Goal: Task Accomplishment & Management: Manage account settings

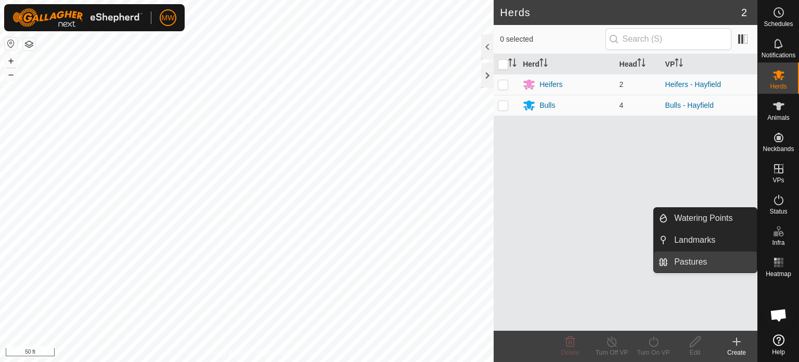
click at [686, 261] on link "Pastures" at bounding box center [712, 261] width 89 height 21
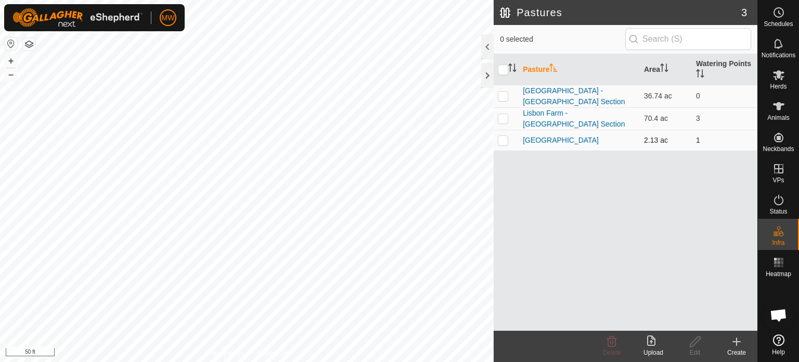
click at [507, 141] on td at bounding box center [506, 140] width 25 height 21
checkbox input "true"
click at [695, 344] on icon at bounding box center [695, 341] width 13 height 12
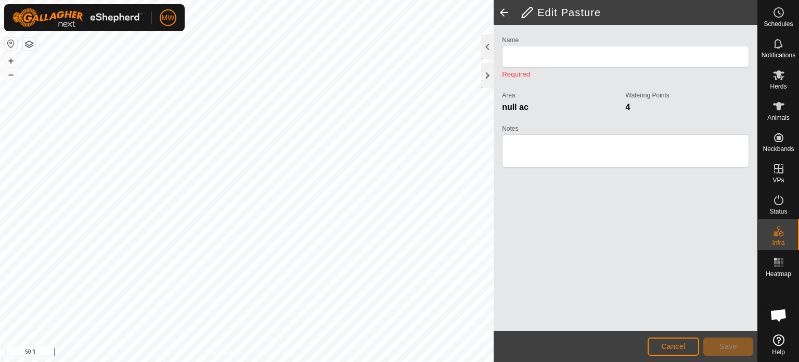
type input "[GEOGRAPHIC_DATA]"
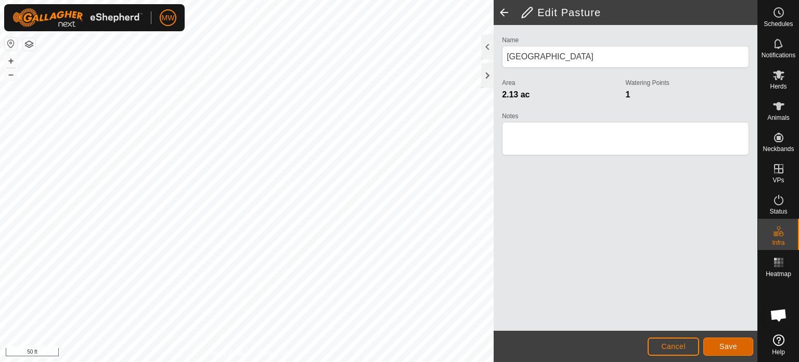
click at [721, 349] on span "Save" at bounding box center [729, 346] width 18 height 8
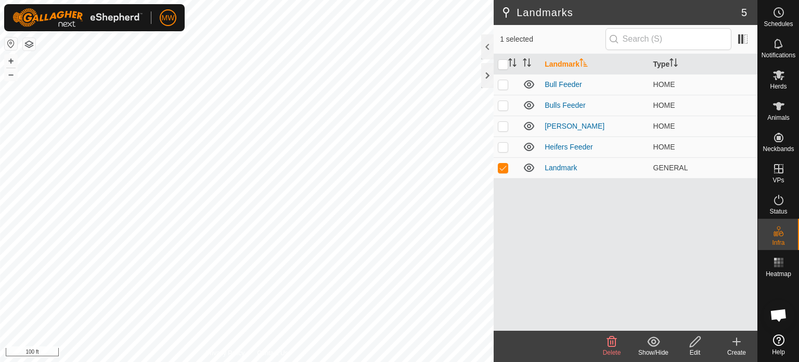
click at [608, 347] on icon at bounding box center [612, 341] width 12 height 12
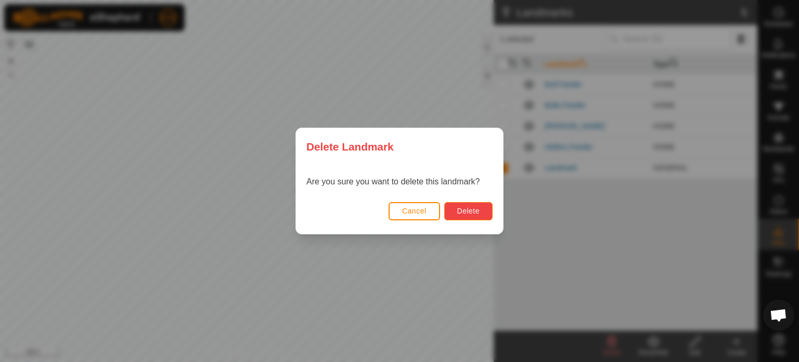
click at [456, 208] on button "Delete" at bounding box center [469, 211] width 48 height 18
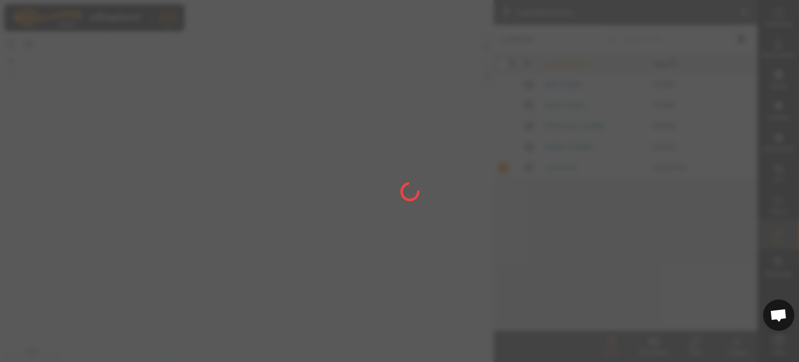
checkbox input "false"
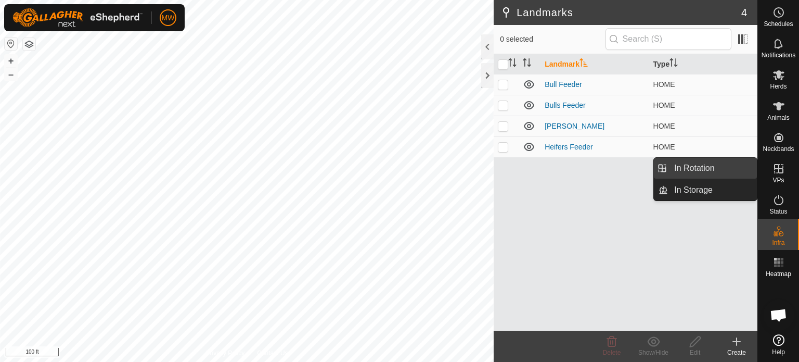
click at [697, 166] on link "In Rotation" at bounding box center [712, 168] width 89 height 21
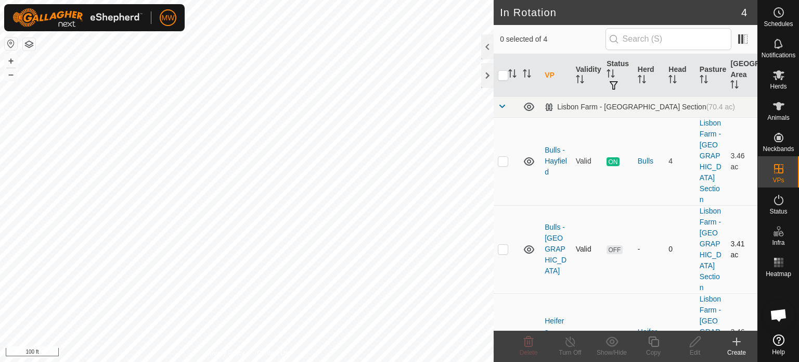
scroll to position [50, 0]
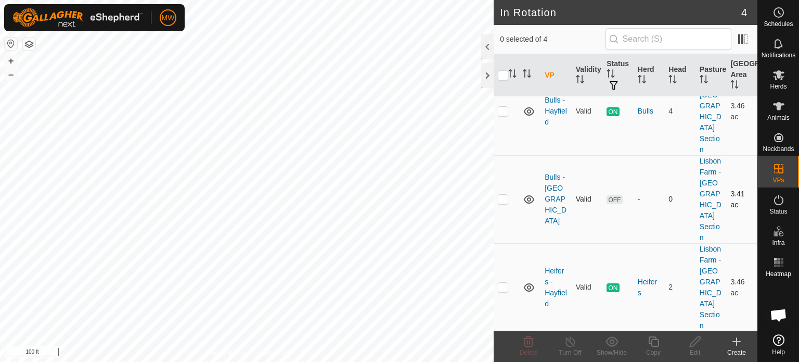
click at [507, 195] on p-checkbox at bounding box center [503, 199] width 10 height 8
checkbox input "true"
click at [695, 334] on div "Edit" at bounding box center [696, 346] width 42 height 31
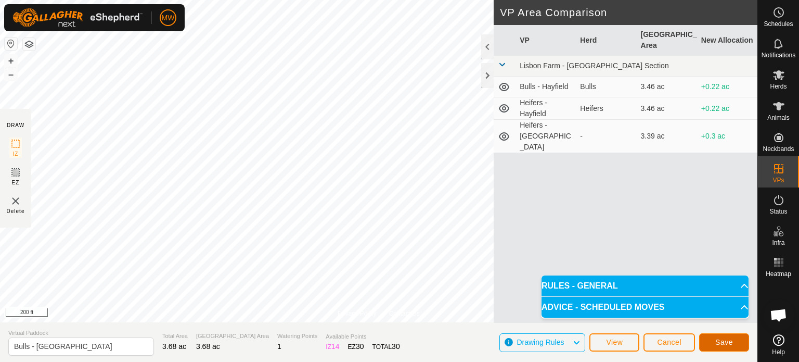
click at [712, 346] on button "Save" at bounding box center [725, 342] width 50 height 18
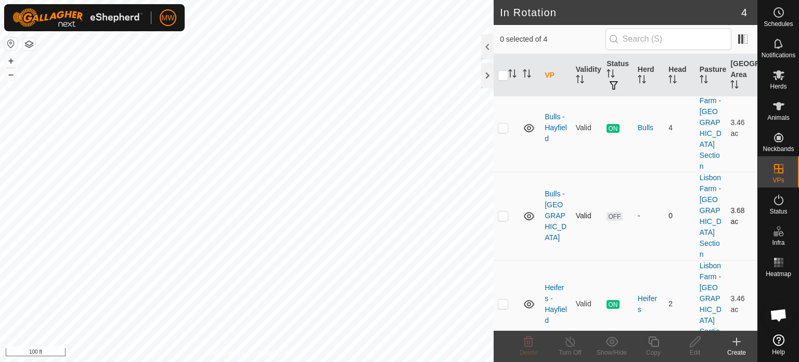
scroll to position [50, 0]
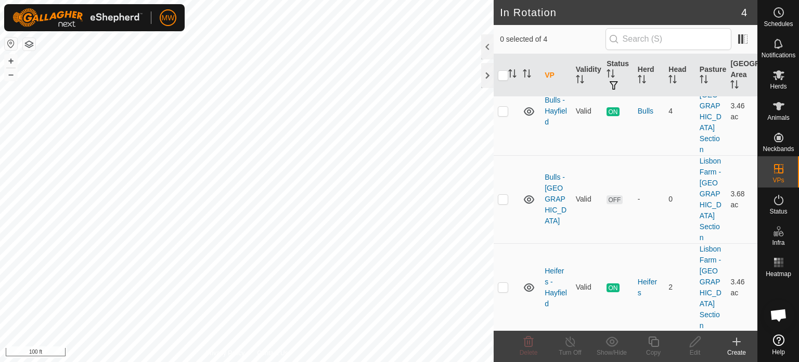
checkbox input "true"
click at [688, 348] on div "Edit" at bounding box center [696, 352] width 42 height 9
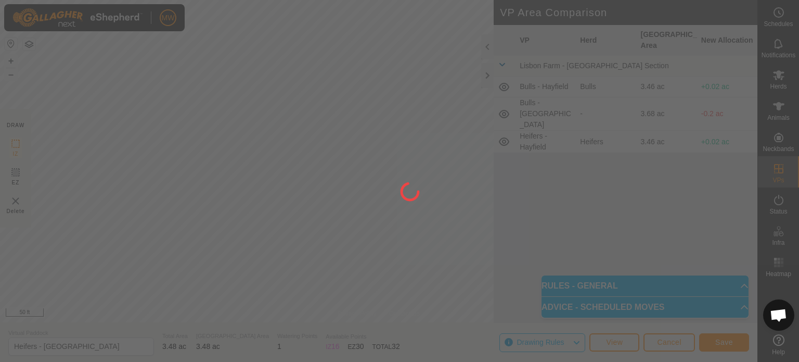
click at [493, 141] on div "MW Schedules Notifications Herds Animals Neckbands VPs Status Infra Heatmap Hel…" at bounding box center [399, 181] width 799 height 362
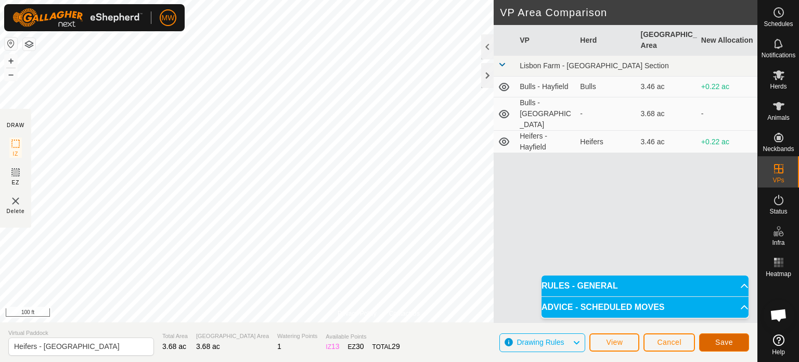
click at [712, 344] on button "Save" at bounding box center [725, 342] width 50 height 18
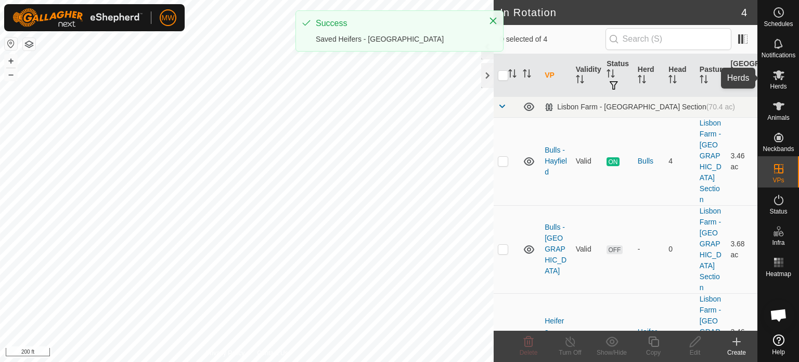
click at [780, 80] on icon at bounding box center [779, 75] width 12 height 12
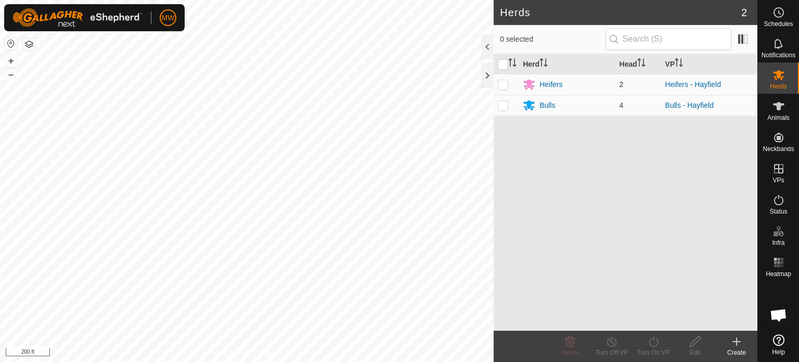
click at [501, 88] on td at bounding box center [506, 84] width 25 height 21
checkbox input "true"
click at [666, 348] on div "Turn On VP" at bounding box center [654, 352] width 42 height 9
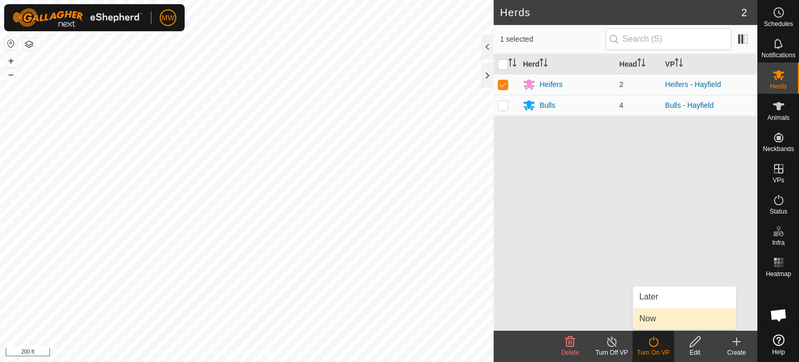
click at [687, 318] on body "MW Schedules Notifications Herds Animals Neckbands VPs Status Infra Heatmap Hel…" at bounding box center [399, 181] width 799 height 362
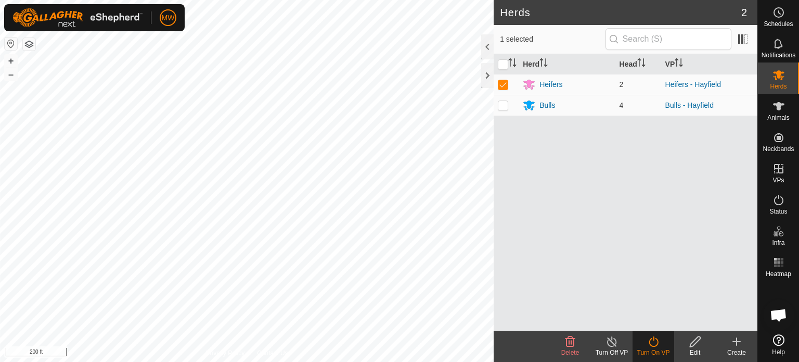
click at [657, 347] on icon at bounding box center [653, 341] width 13 height 12
click at [655, 346] on icon at bounding box center [653, 341] width 9 height 10
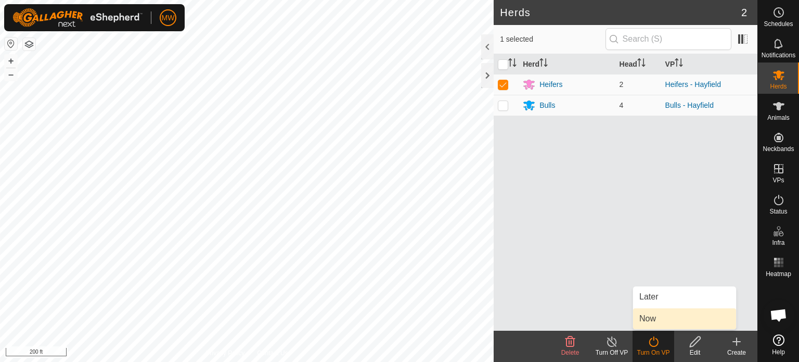
click at [659, 315] on link "Now" at bounding box center [684, 318] width 103 height 21
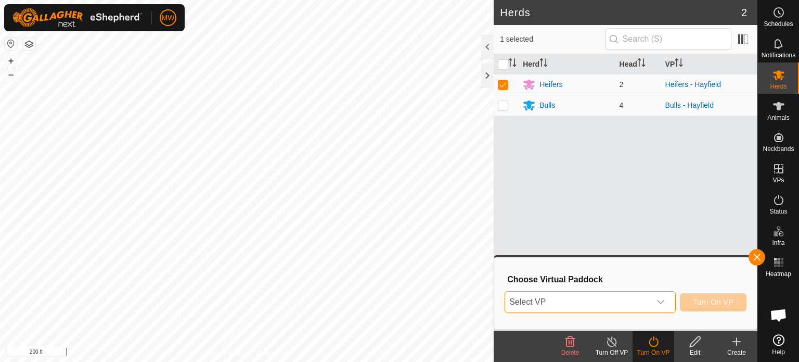
click at [626, 306] on span "Select VP" at bounding box center [577, 301] width 145 height 21
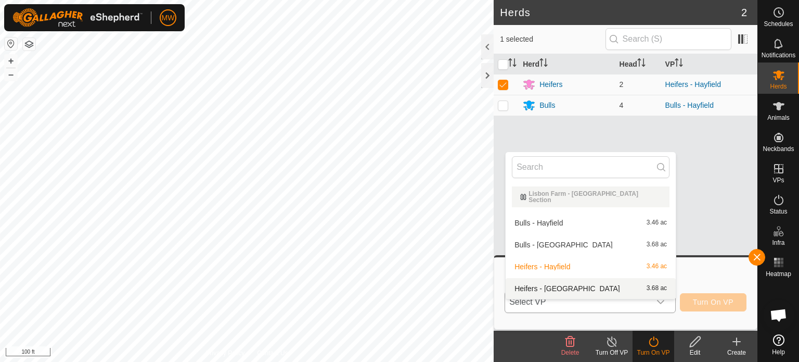
click at [535, 281] on li "Heifers - [GEOGRAPHIC_DATA] 3.68 ac" at bounding box center [591, 288] width 170 height 21
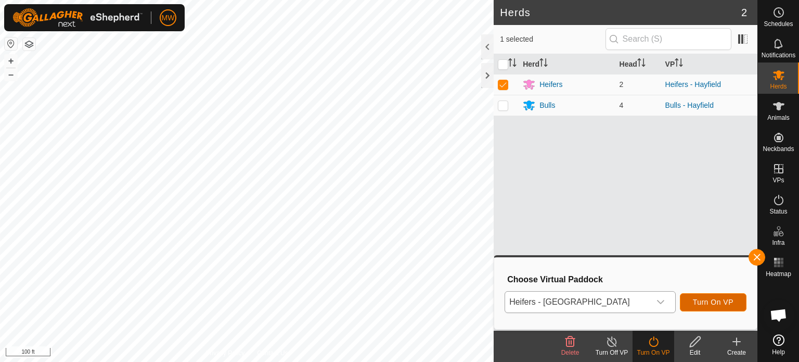
click at [707, 301] on span "Turn On VP" at bounding box center [713, 302] width 41 height 8
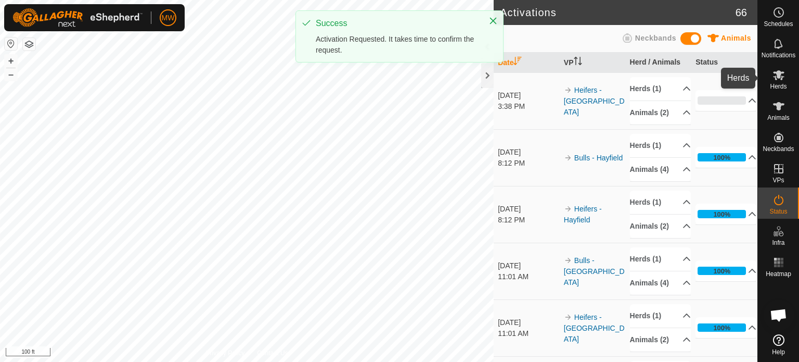
click at [781, 77] on icon at bounding box center [779, 75] width 12 height 12
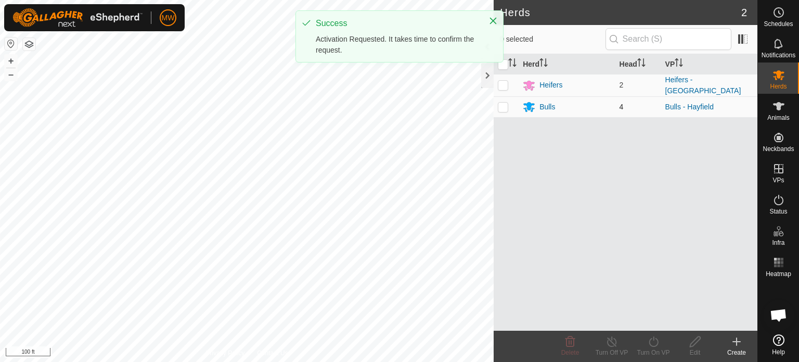
click at [510, 105] on td at bounding box center [506, 106] width 25 height 21
checkbox input "true"
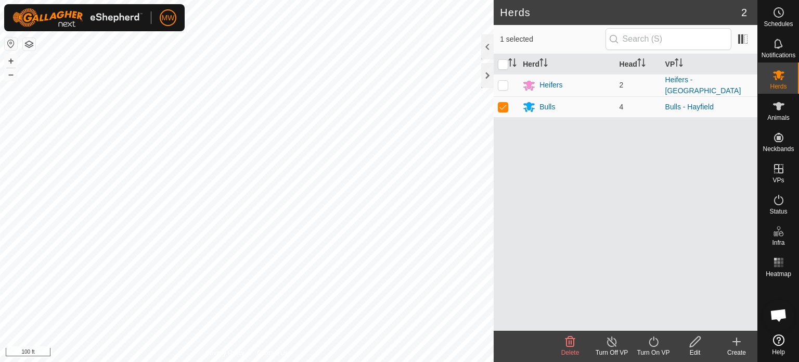
click at [656, 345] on icon at bounding box center [653, 341] width 9 height 10
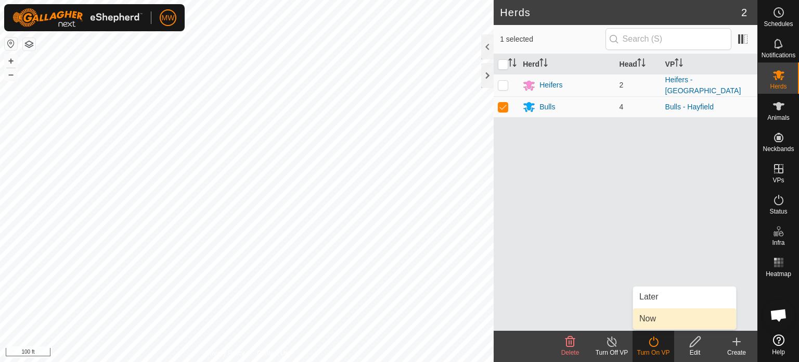
click at [664, 322] on link "Now" at bounding box center [684, 318] width 103 height 21
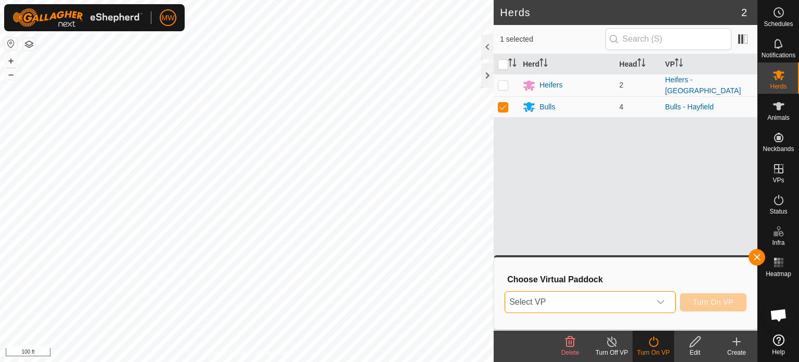
click at [566, 306] on span "Select VP" at bounding box center [577, 301] width 145 height 21
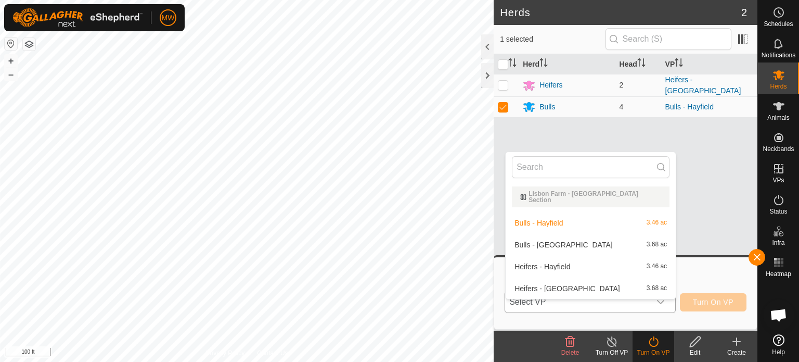
click at [545, 239] on li "Bulls - North Hayfield 3.68 ac" at bounding box center [591, 244] width 170 height 21
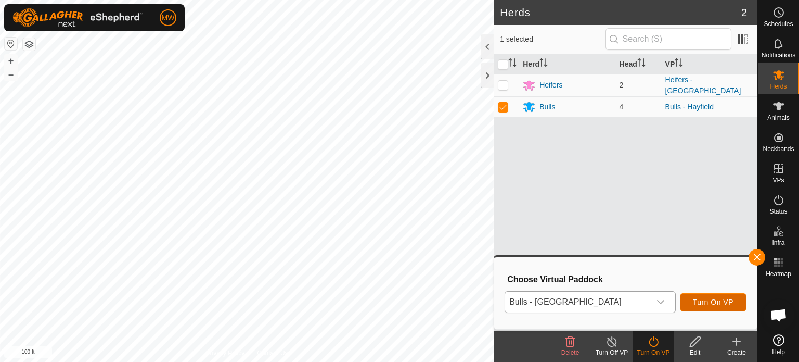
click at [701, 301] on span "Turn On VP" at bounding box center [713, 302] width 41 height 8
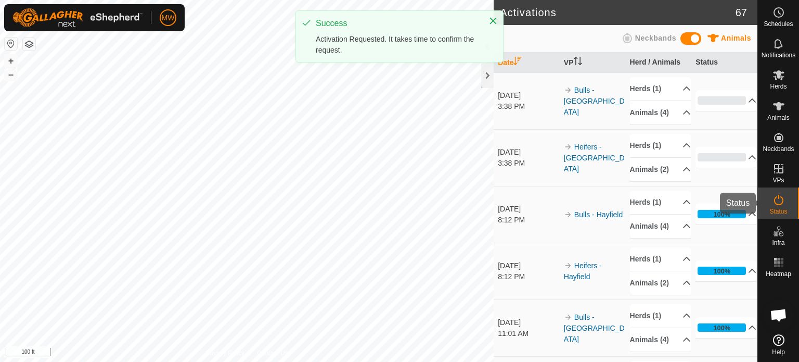
click at [783, 195] on icon at bounding box center [779, 200] width 12 height 12
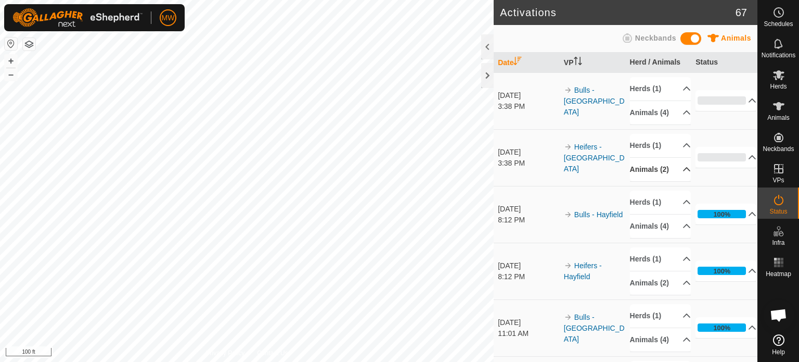
click at [676, 181] on p-accordion-header "Animals (2)" at bounding box center [660, 169] width 61 height 23
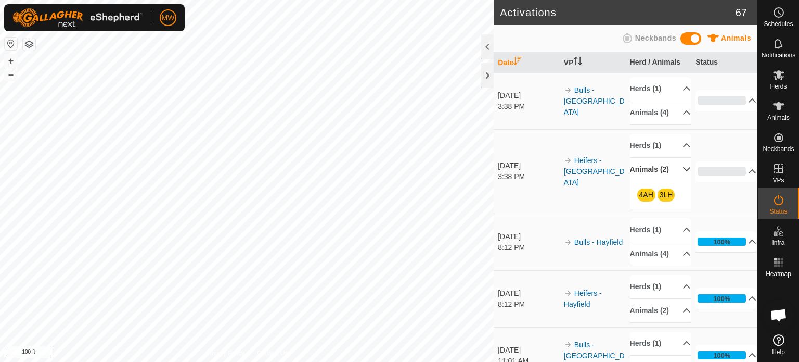
click at [674, 181] on p-accordion-header "Animals (2)" at bounding box center [660, 169] width 61 height 23
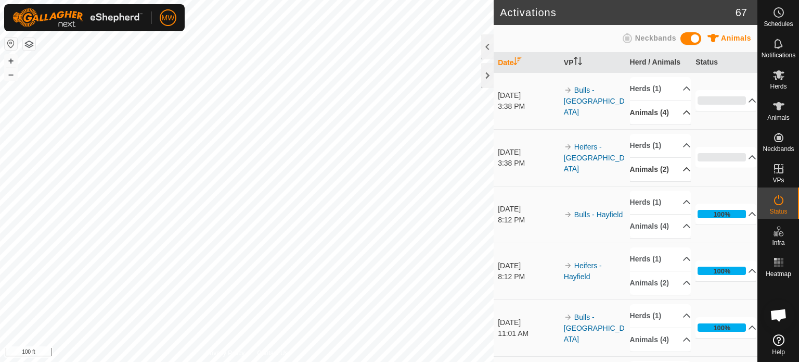
drag, startPoint x: 667, startPoint y: 120, endPoint x: 675, endPoint y: 120, distance: 7.8
click at [667, 120] on p-accordion-header "Animals (4)" at bounding box center [660, 112] width 61 height 23
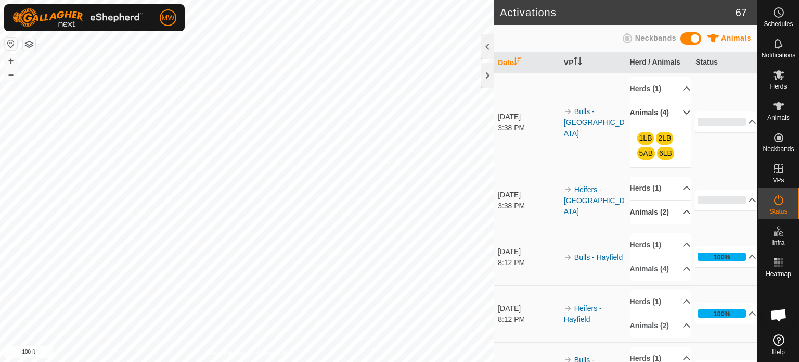
click at [675, 120] on p-accordion-header "Animals (4)" at bounding box center [660, 112] width 61 height 23
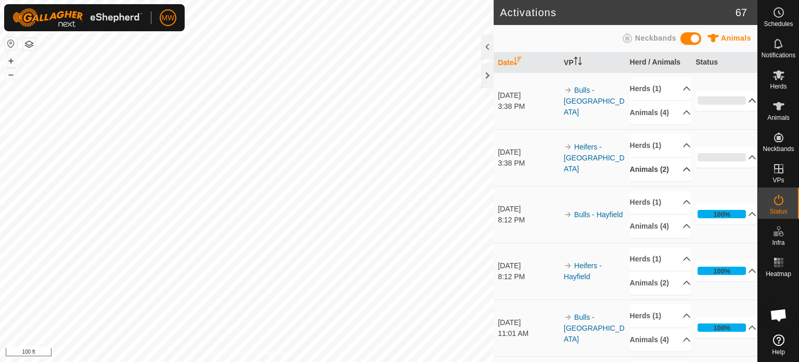
drag, startPoint x: 738, startPoint y: 107, endPoint x: 746, endPoint y: 103, distance: 9.3
click at [739, 107] on p-accordion-header "0%" at bounding box center [726, 100] width 61 height 21
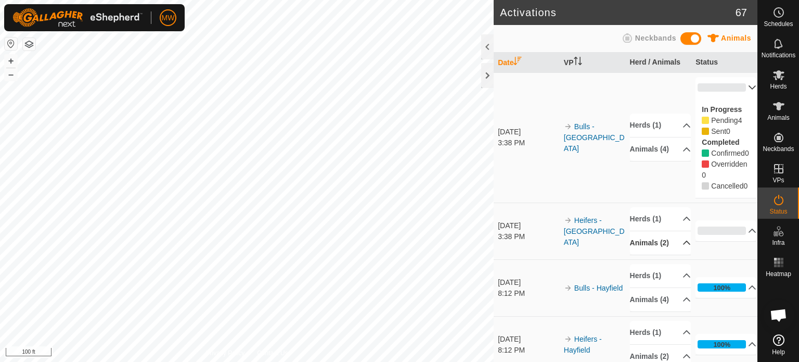
click at [739, 84] on p-accordion-header "0%" at bounding box center [726, 87] width 61 height 21
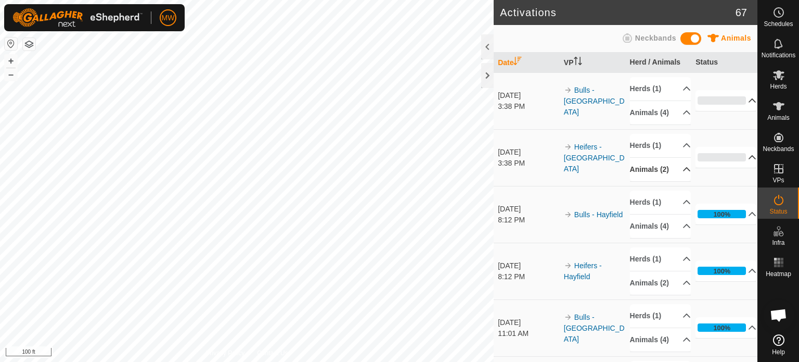
click at [741, 168] on p-accordion-header "0%" at bounding box center [726, 157] width 61 height 21
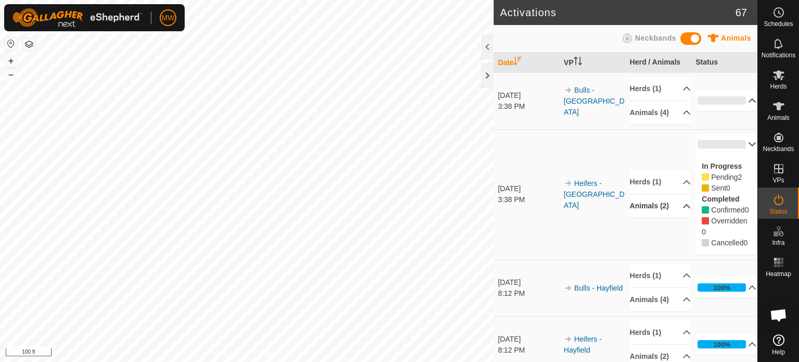
click at [738, 155] on p-accordion-header "0%" at bounding box center [726, 144] width 61 height 21
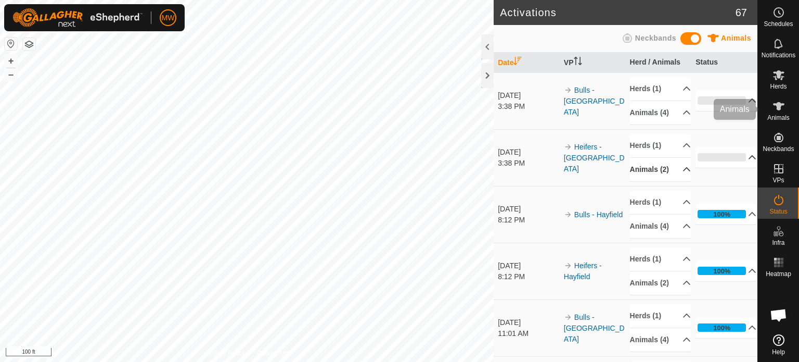
click at [777, 115] on span "Animals" at bounding box center [779, 118] width 22 height 6
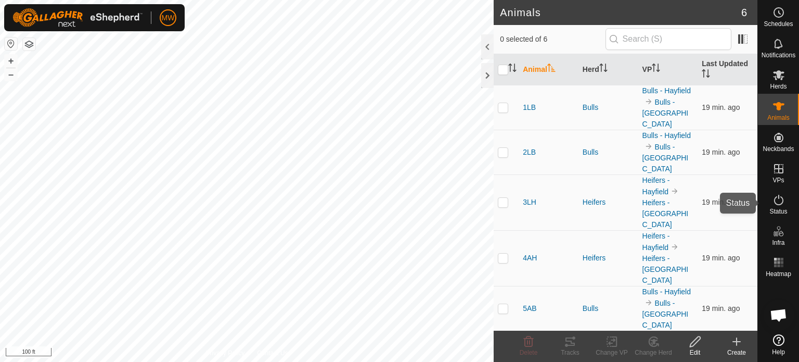
click at [773, 210] on span "Status" at bounding box center [779, 211] width 18 height 6
